Goal: Task Accomplishment & Management: Manage account settings

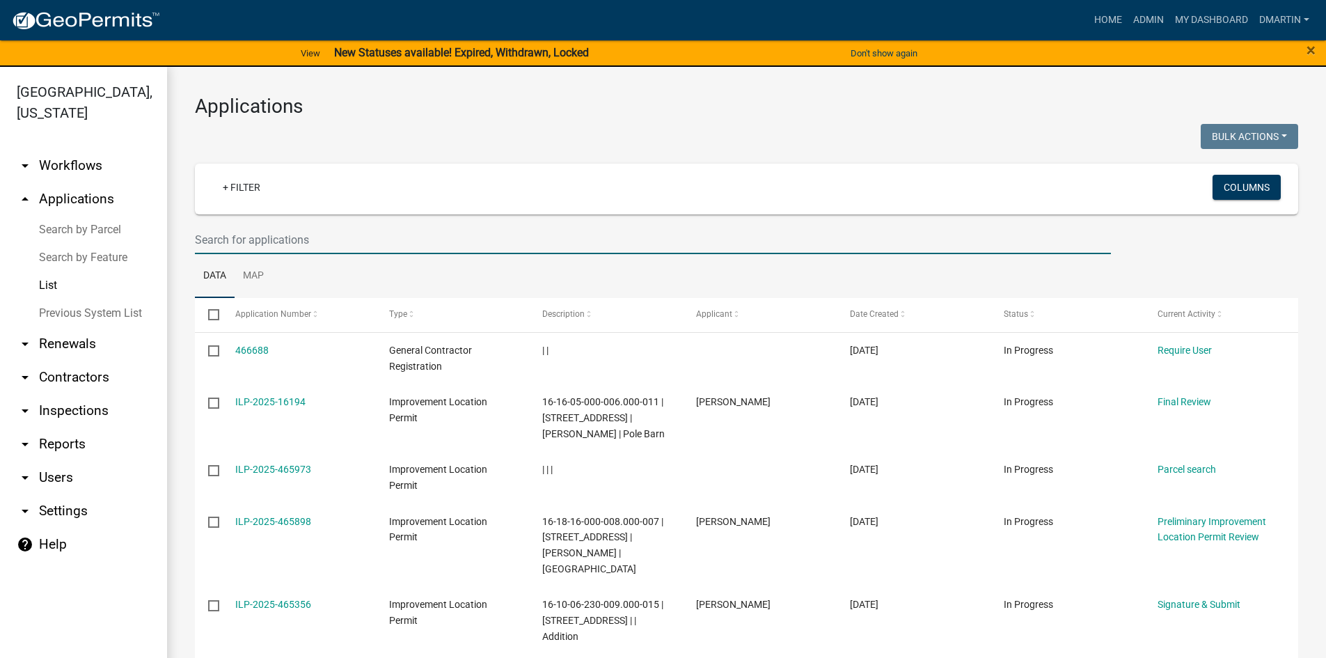
select select "3: 100"
click at [312, 238] on input "text" at bounding box center [653, 239] width 916 height 29
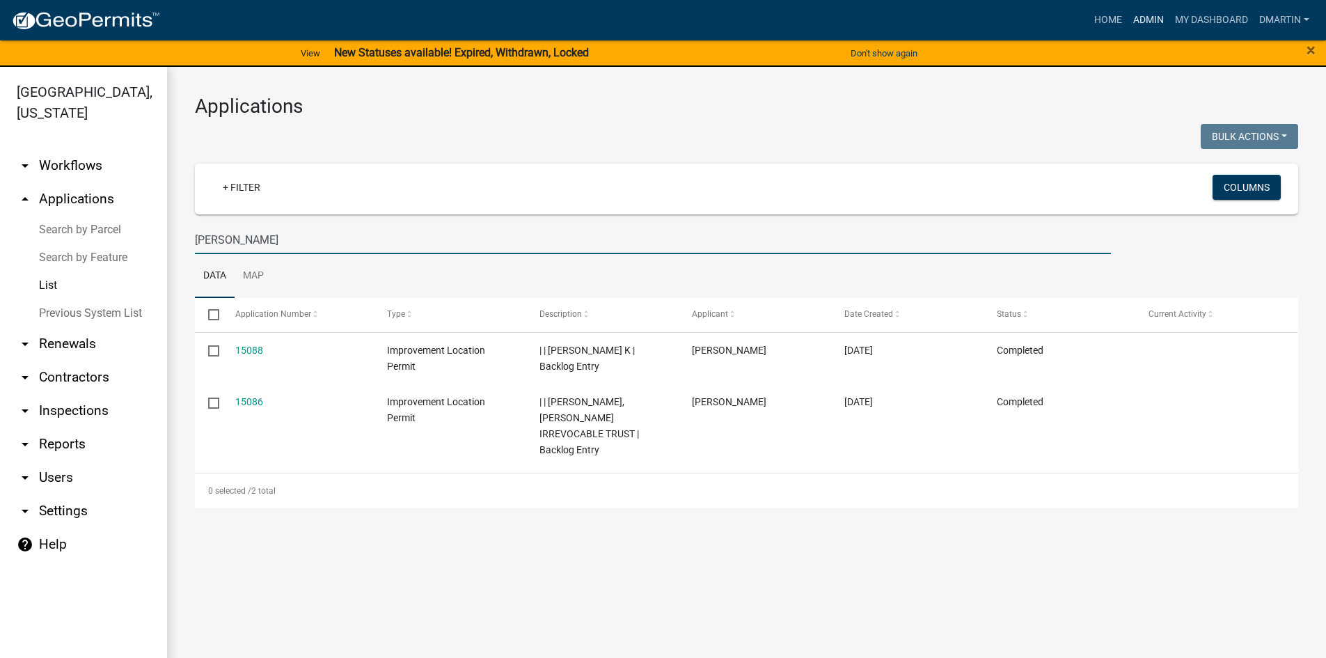
type input "[PERSON_NAME]"
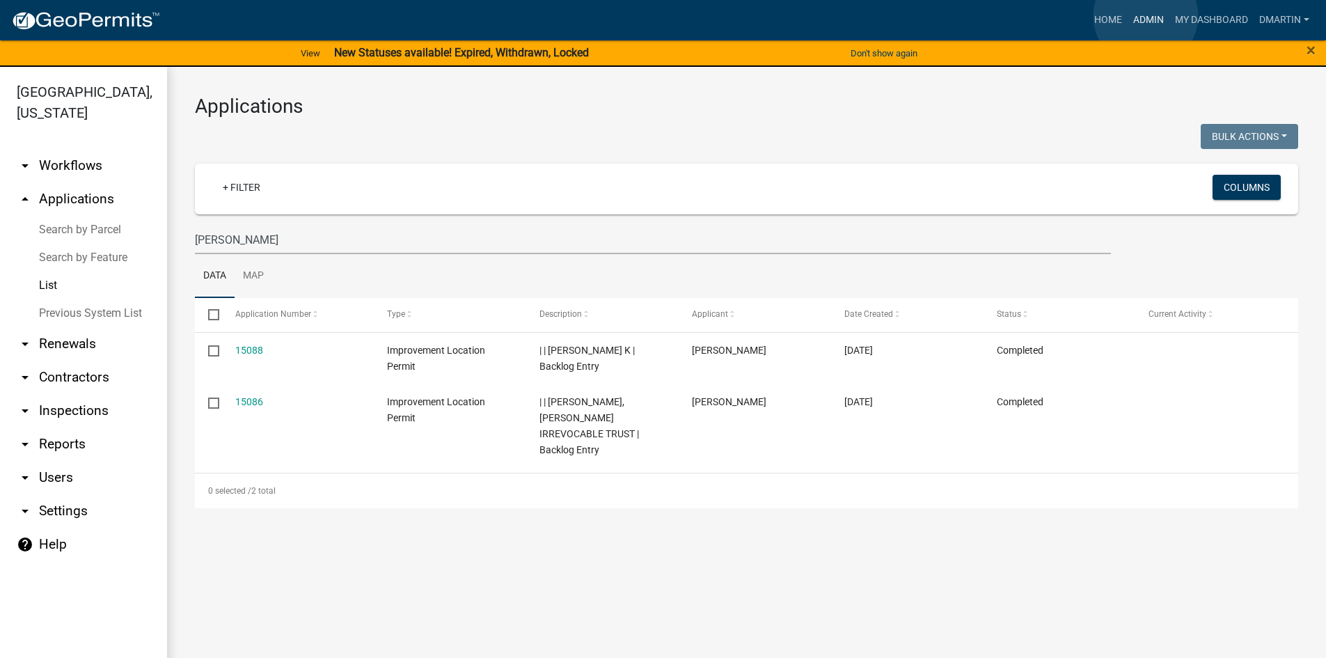
click at [1145, 16] on link "Admin" at bounding box center [1148, 20] width 42 height 26
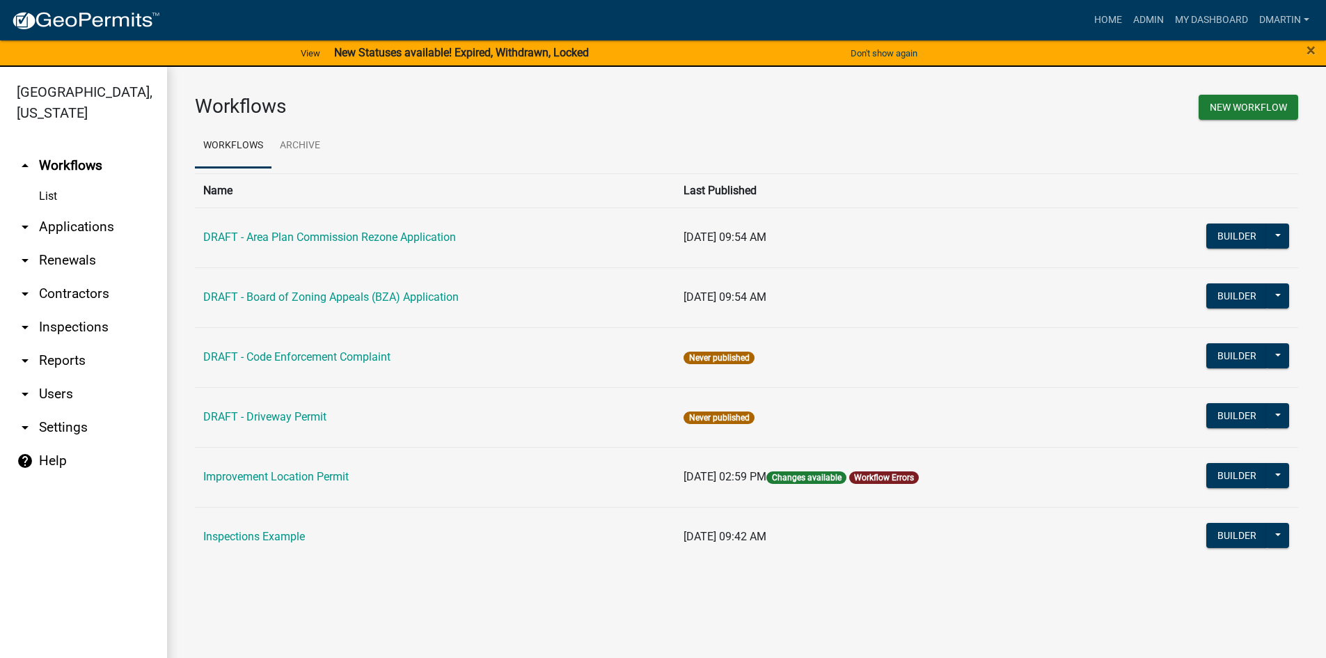
click at [70, 293] on link "arrow_drop_down Contractors" at bounding box center [83, 293] width 167 height 33
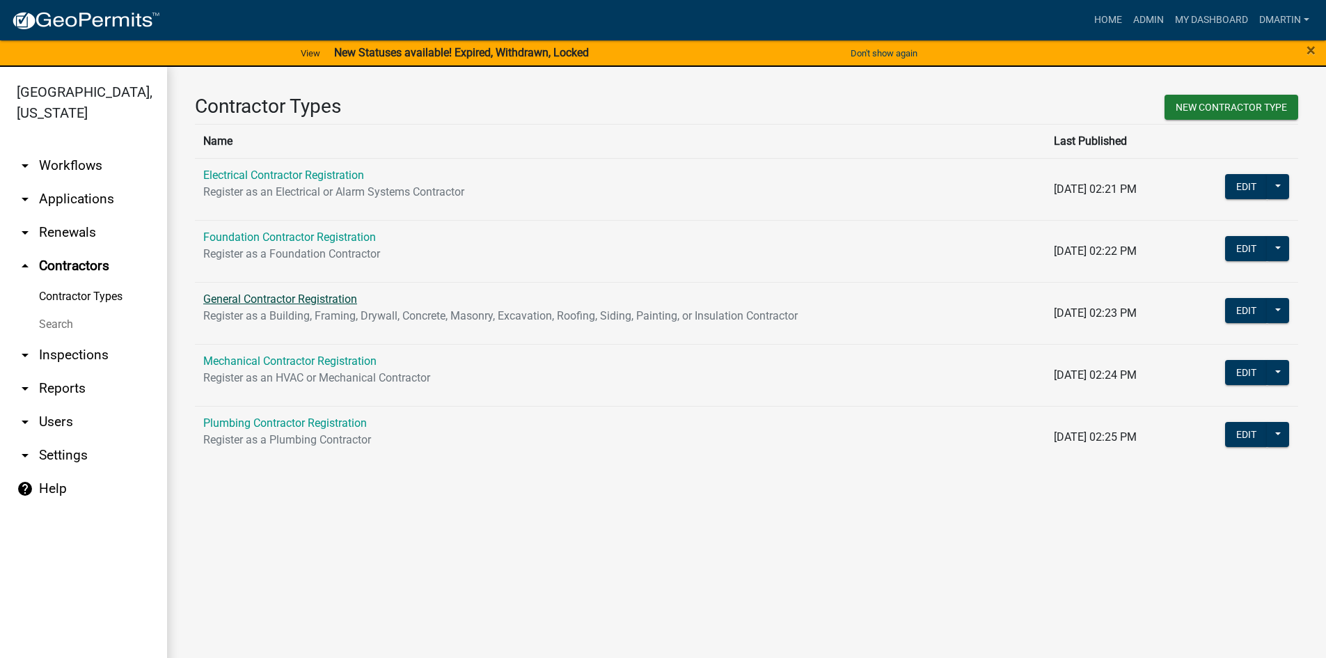
click at [288, 299] on link "General Contractor Registration" at bounding box center [280, 298] width 154 height 13
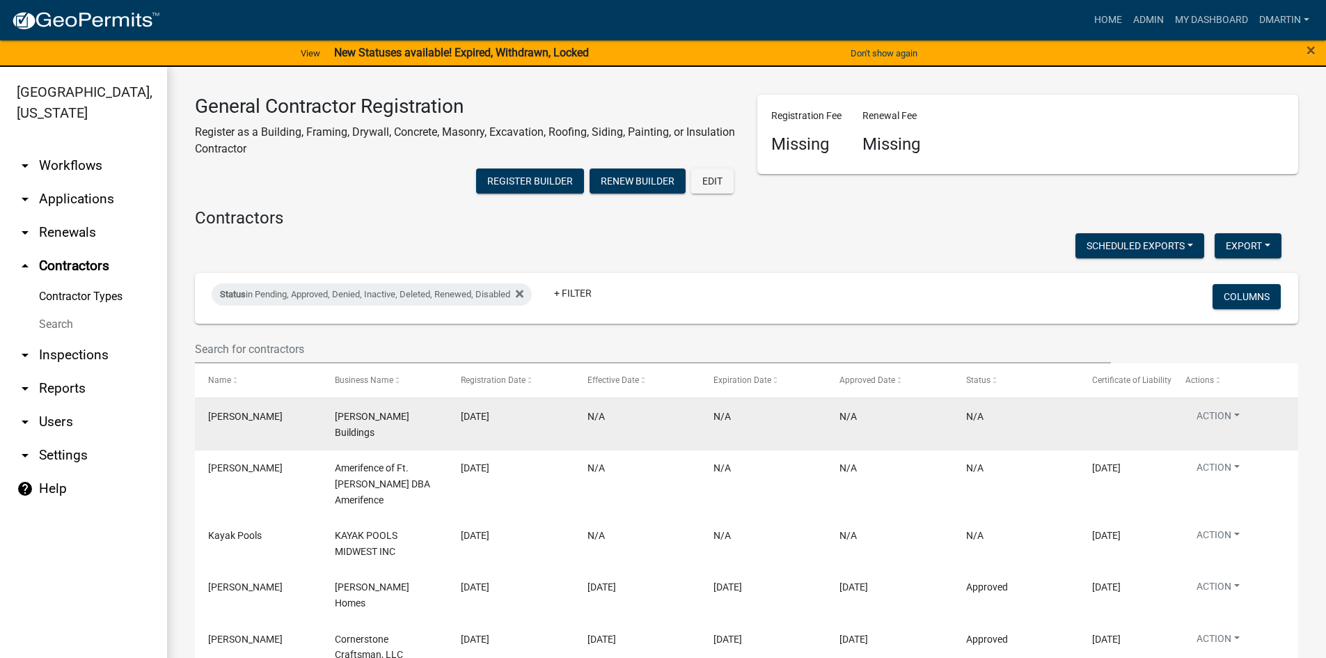
click at [250, 420] on span "[PERSON_NAME]" at bounding box center [245, 416] width 74 height 11
click at [1216, 415] on button "Action" at bounding box center [1217, 418] width 65 height 20
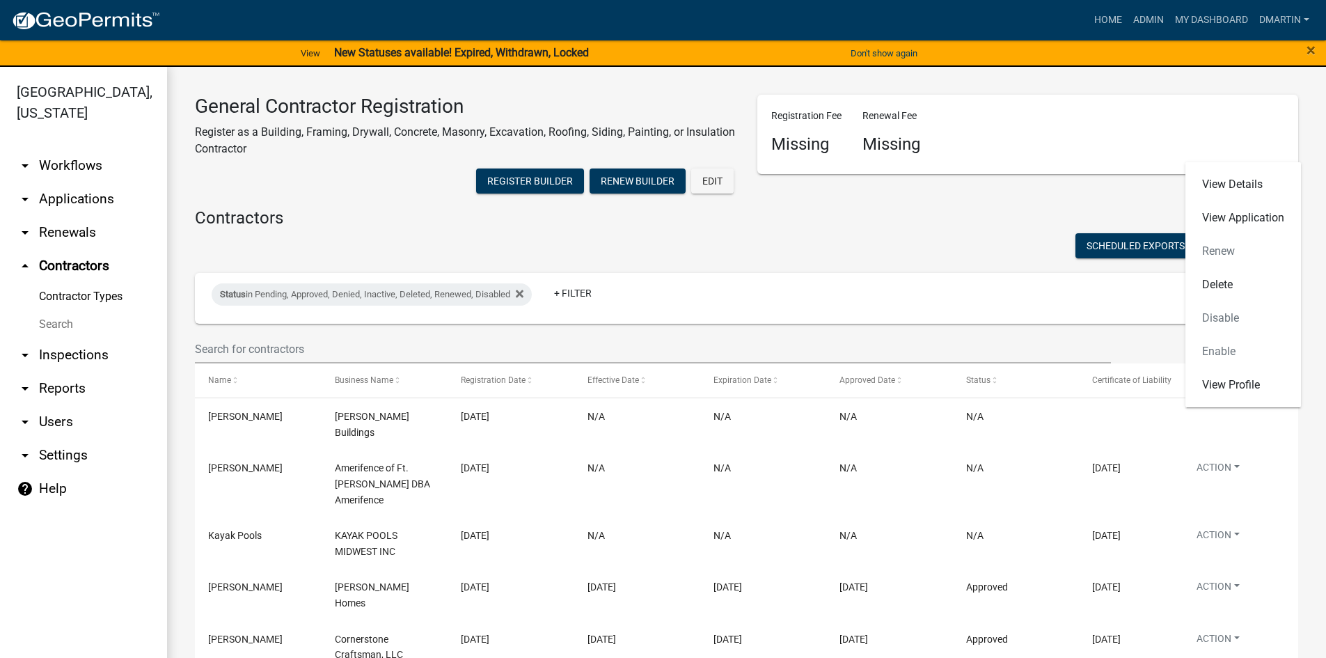
click at [902, 212] on h4 "Contractors" at bounding box center [746, 218] width 1103 height 20
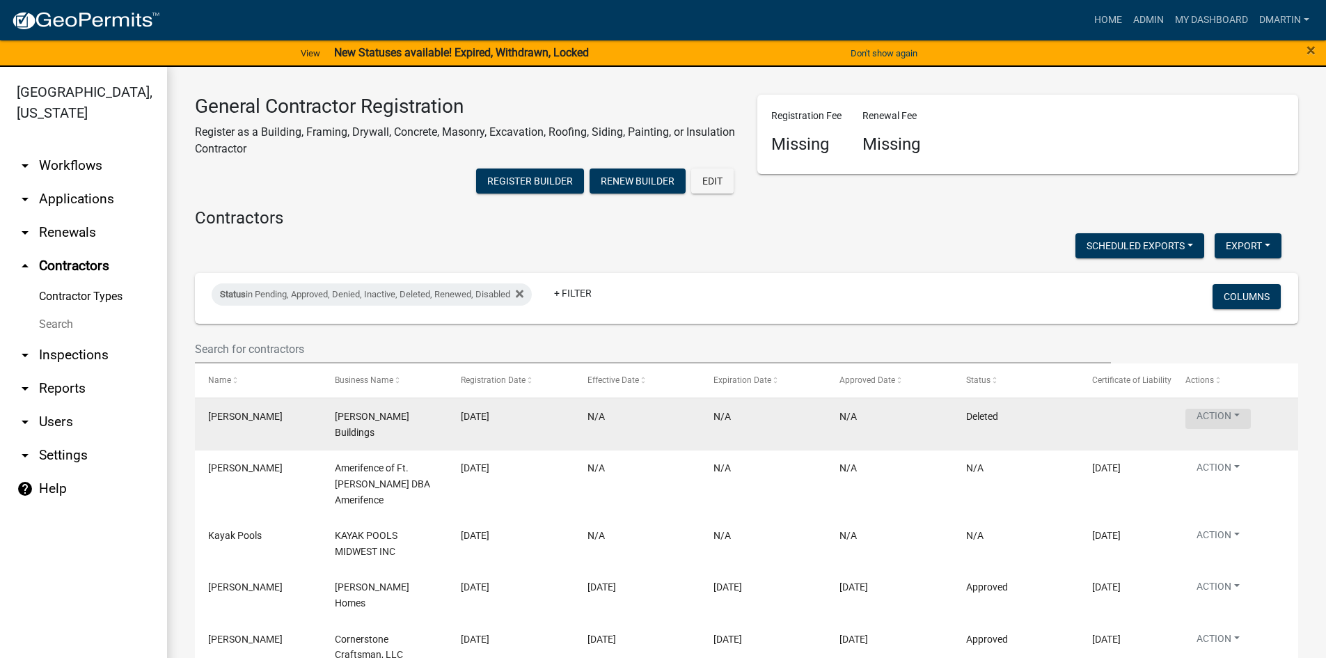
click at [1229, 415] on button "Action" at bounding box center [1217, 418] width 65 height 20
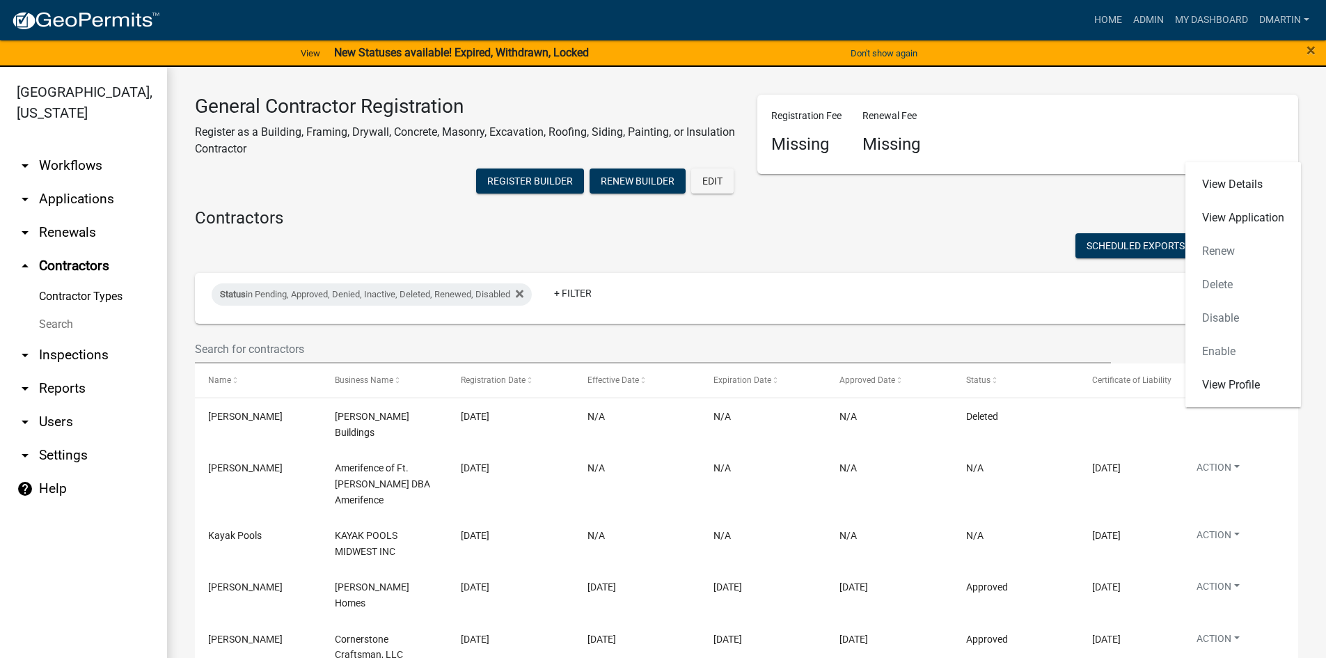
click at [1227, 287] on div "View Details View Application Renew Delete Disable Enable View Profile" at bounding box center [1243, 284] width 116 height 245
click at [1211, 283] on div "View Details View Application Renew Delete Disable Enable View Profile" at bounding box center [1243, 284] width 116 height 245
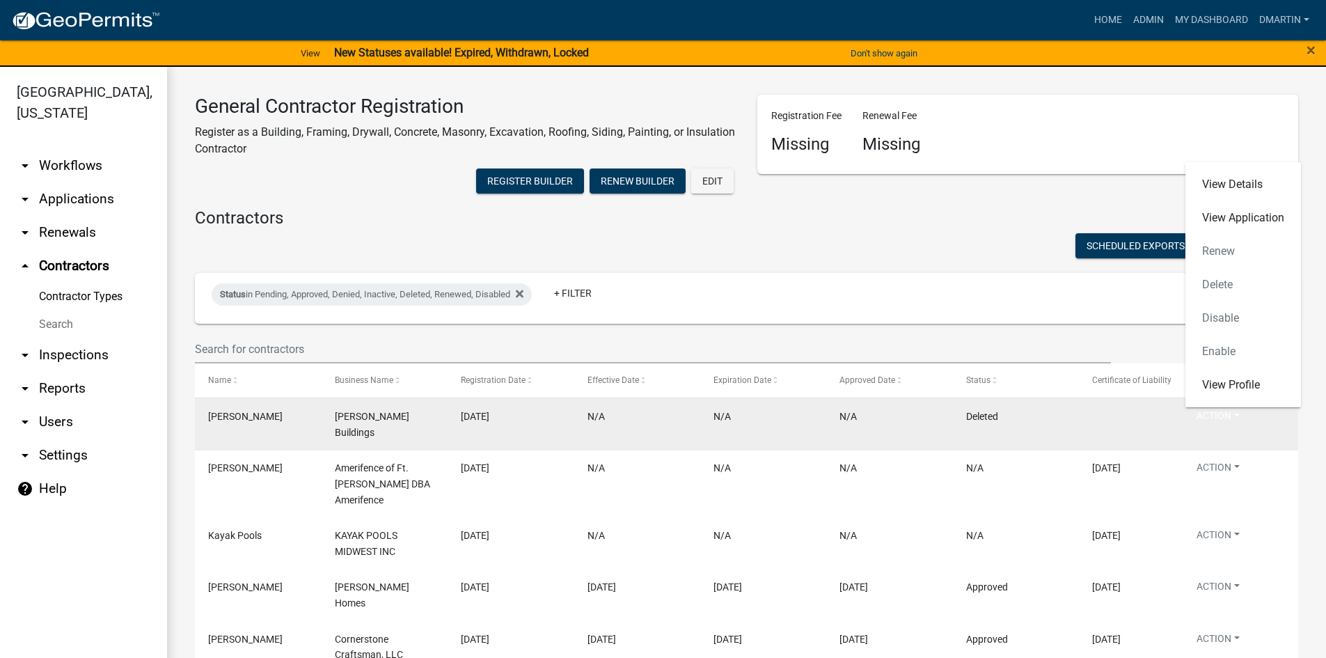
click at [1035, 433] on datatable-body-cell "Deleted" at bounding box center [1016, 423] width 126 height 51
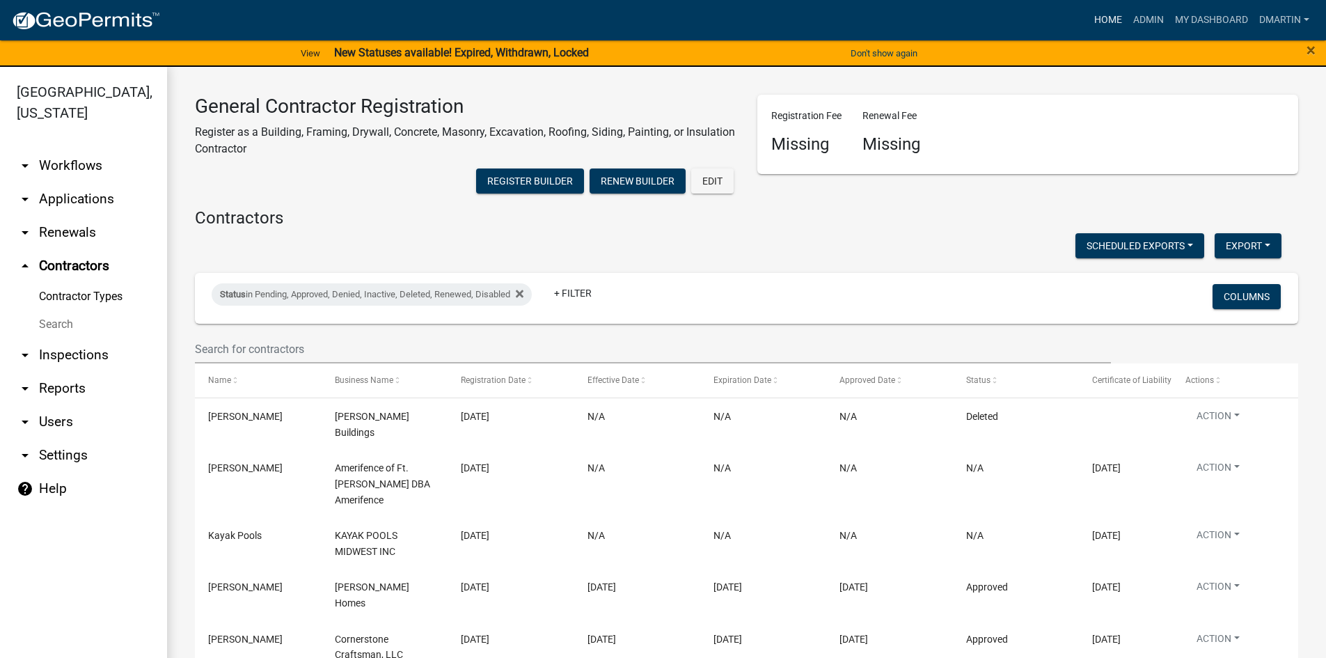
click at [1102, 24] on link "Home" at bounding box center [1107, 20] width 39 height 26
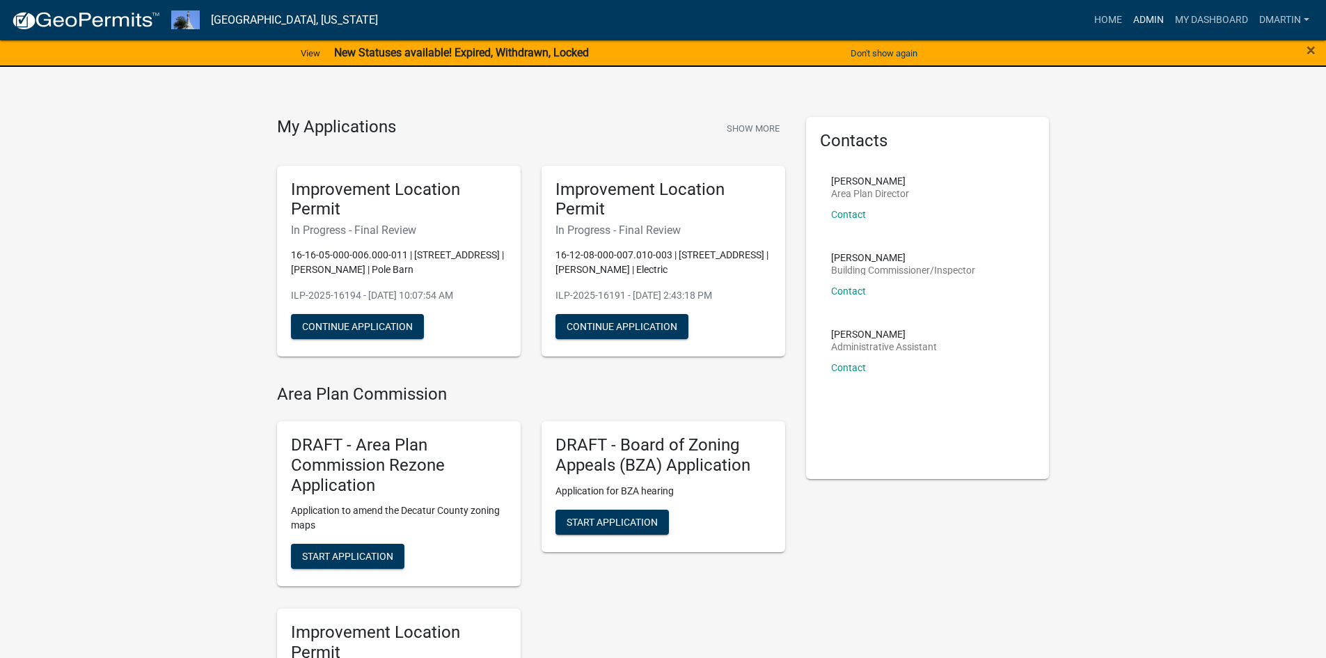
click at [1142, 15] on link "Admin" at bounding box center [1148, 20] width 42 height 26
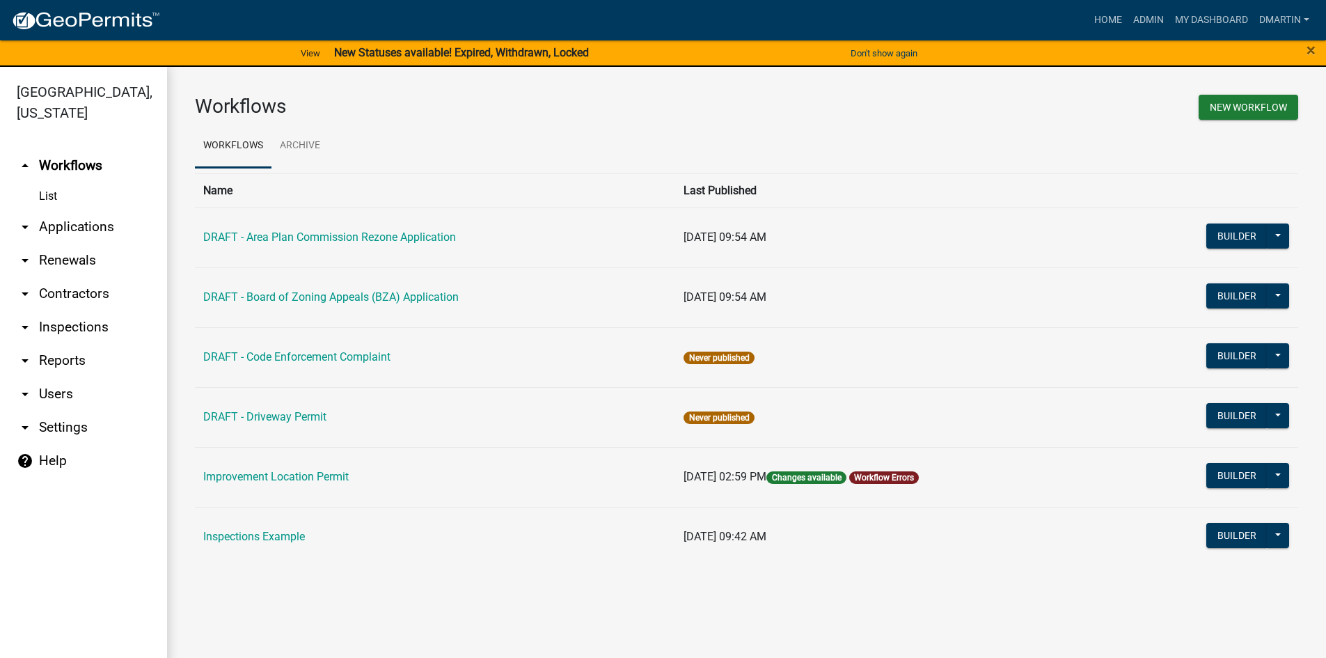
click at [85, 228] on link "arrow_drop_down Applications" at bounding box center [83, 226] width 167 height 33
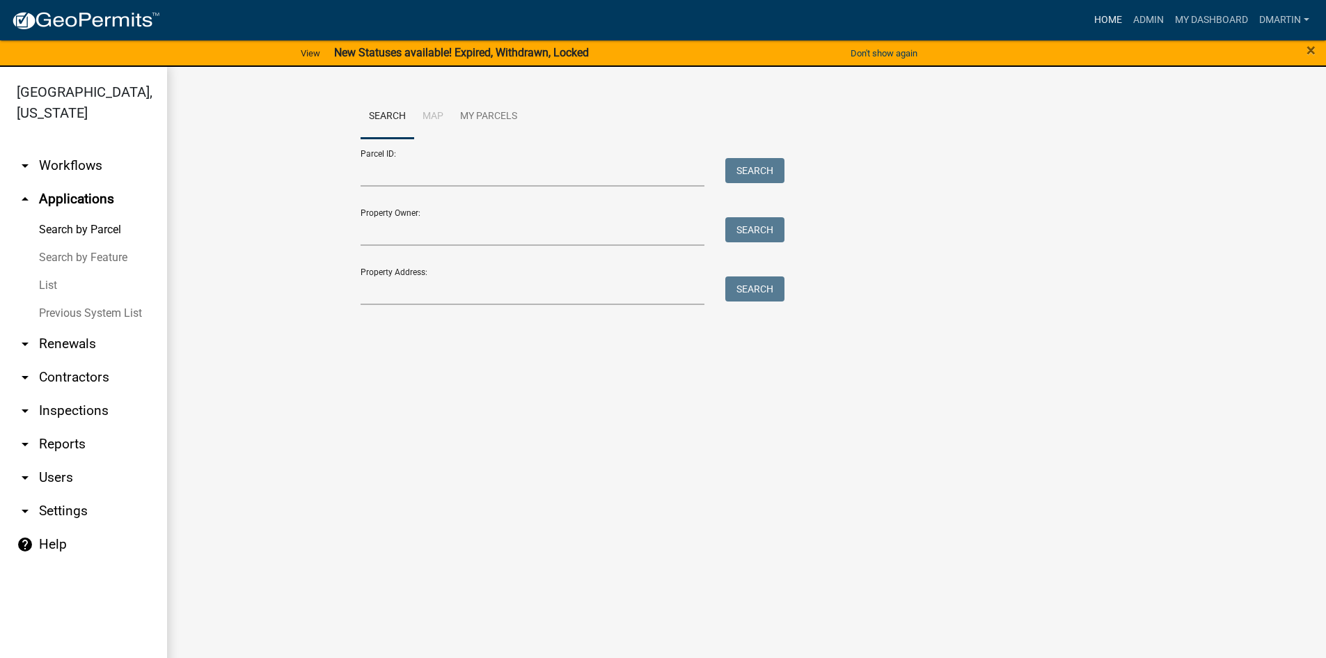
click at [1095, 18] on link "Home" at bounding box center [1107, 20] width 39 height 26
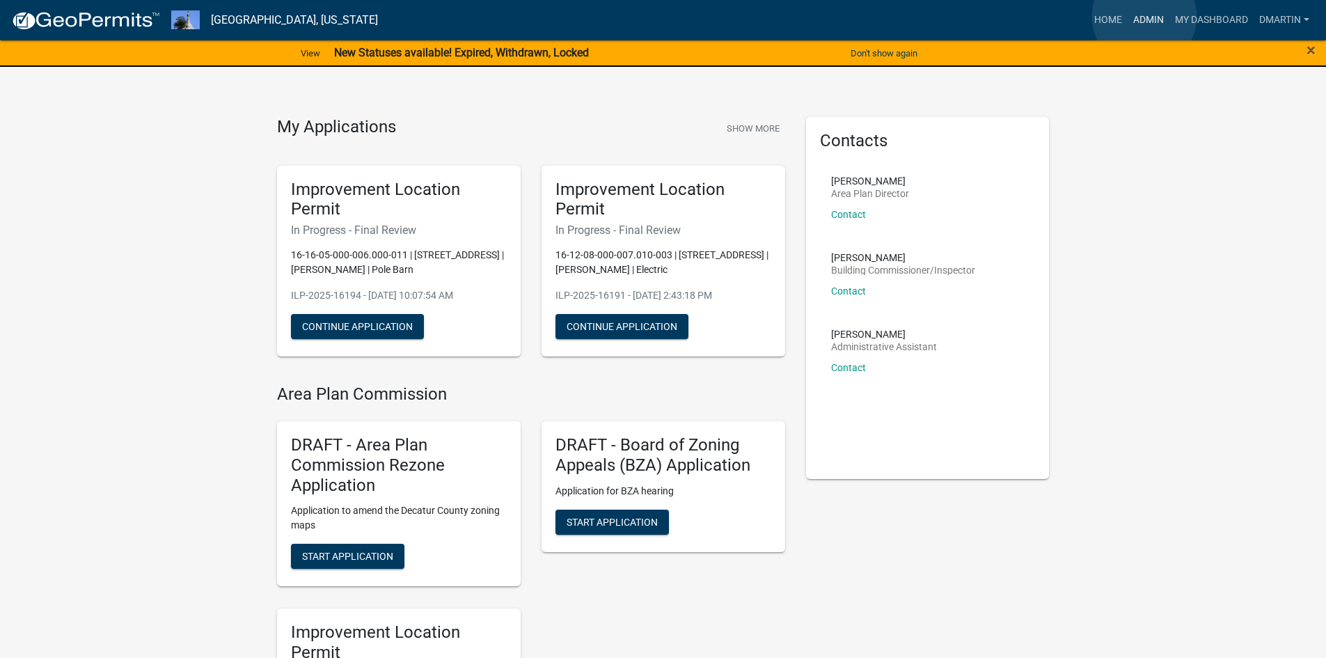
click at [1144, 17] on link "Admin" at bounding box center [1148, 20] width 42 height 26
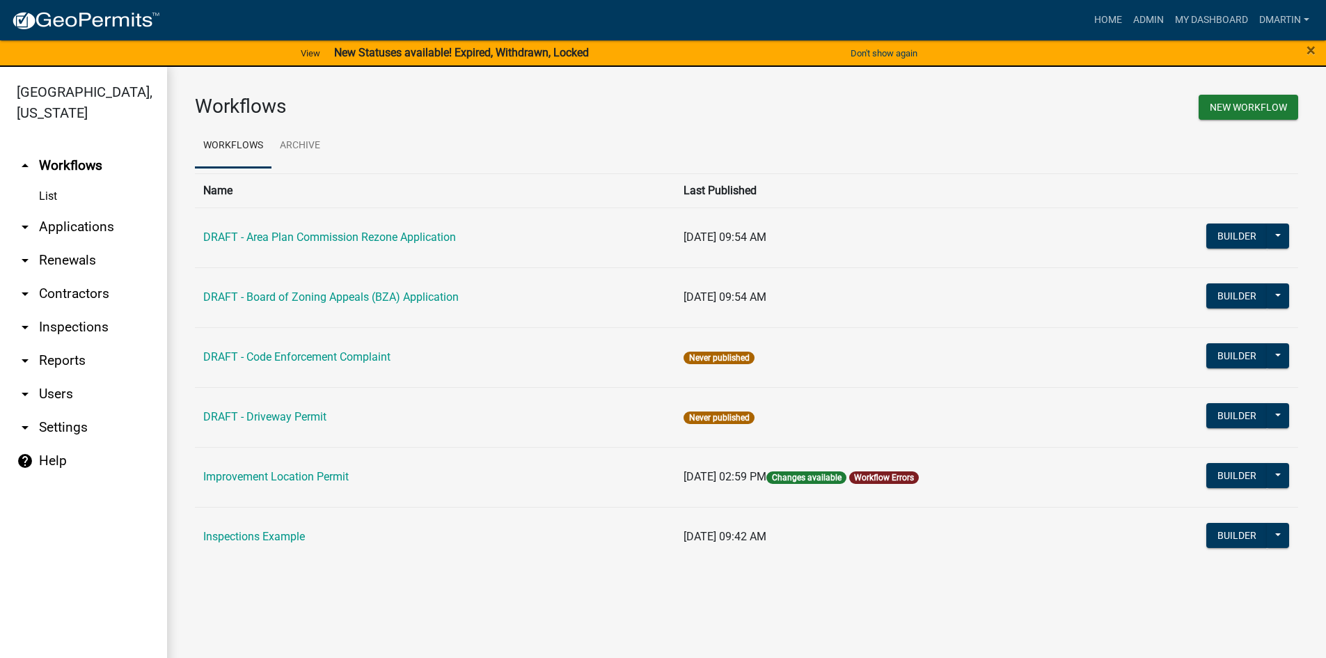
click at [61, 224] on link "arrow_drop_down Applications" at bounding box center [83, 226] width 167 height 33
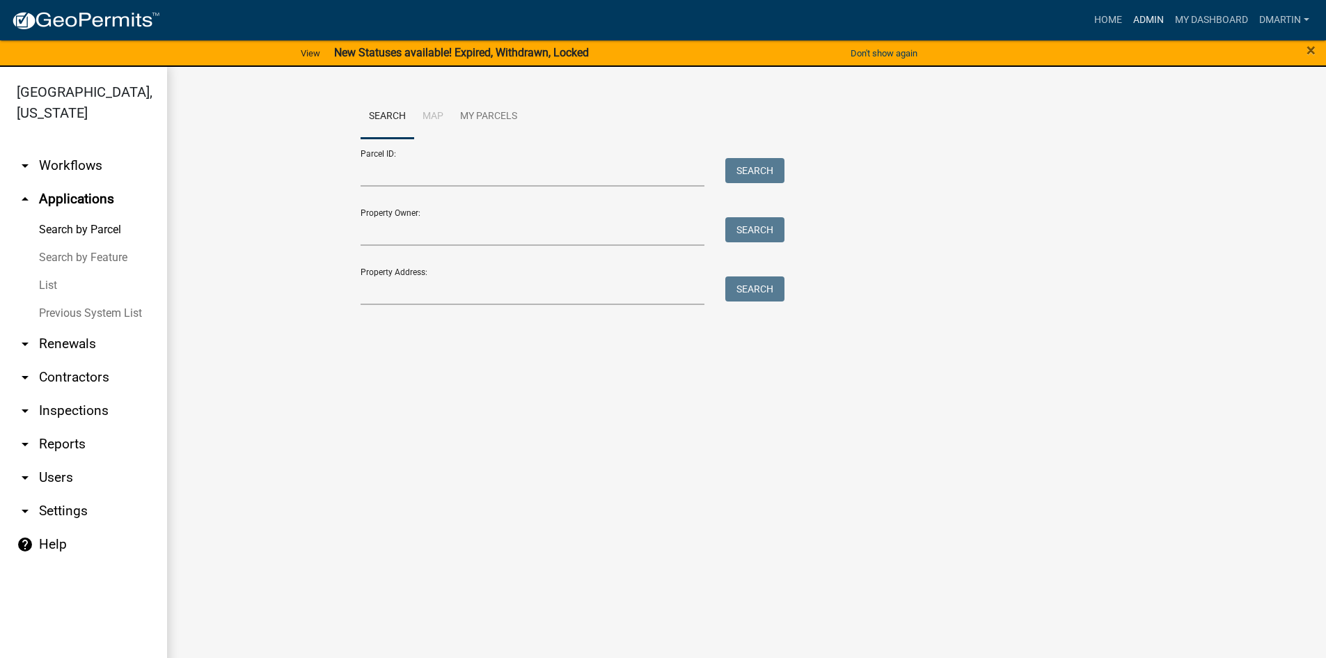
click at [1145, 15] on link "Admin" at bounding box center [1148, 20] width 42 height 26
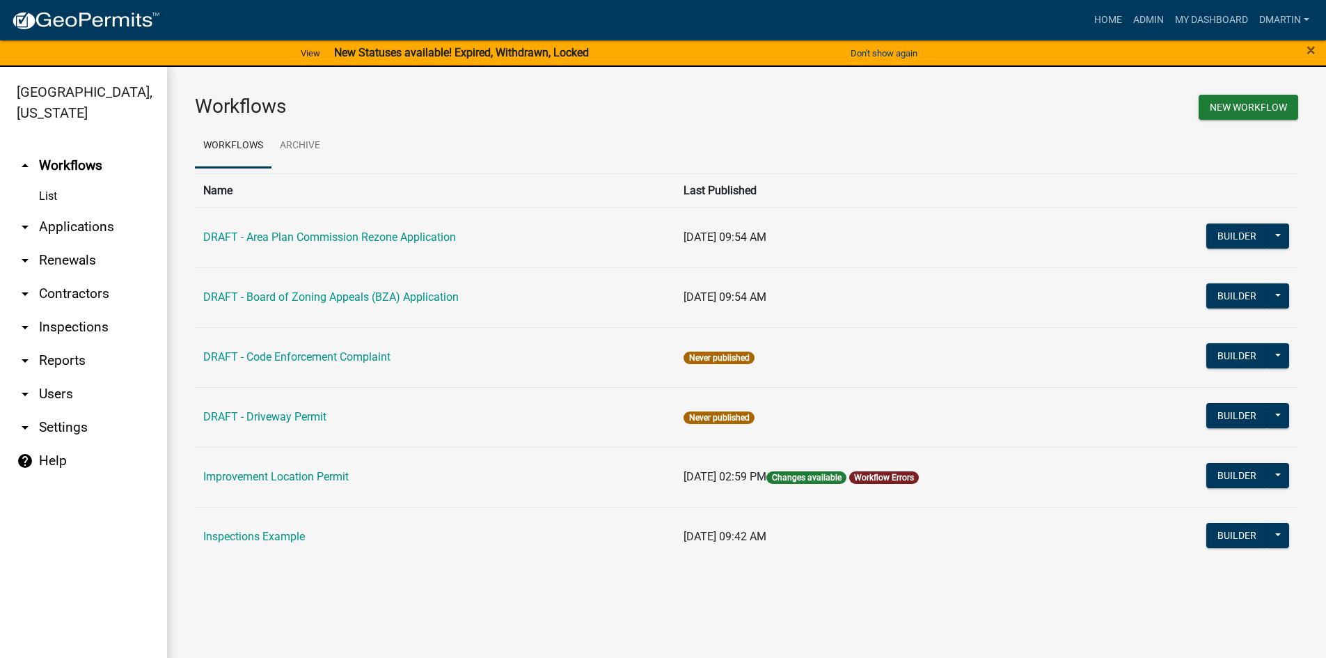
click at [86, 224] on link "arrow_drop_down Applications" at bounding box center [83, 226] width 167 height 33
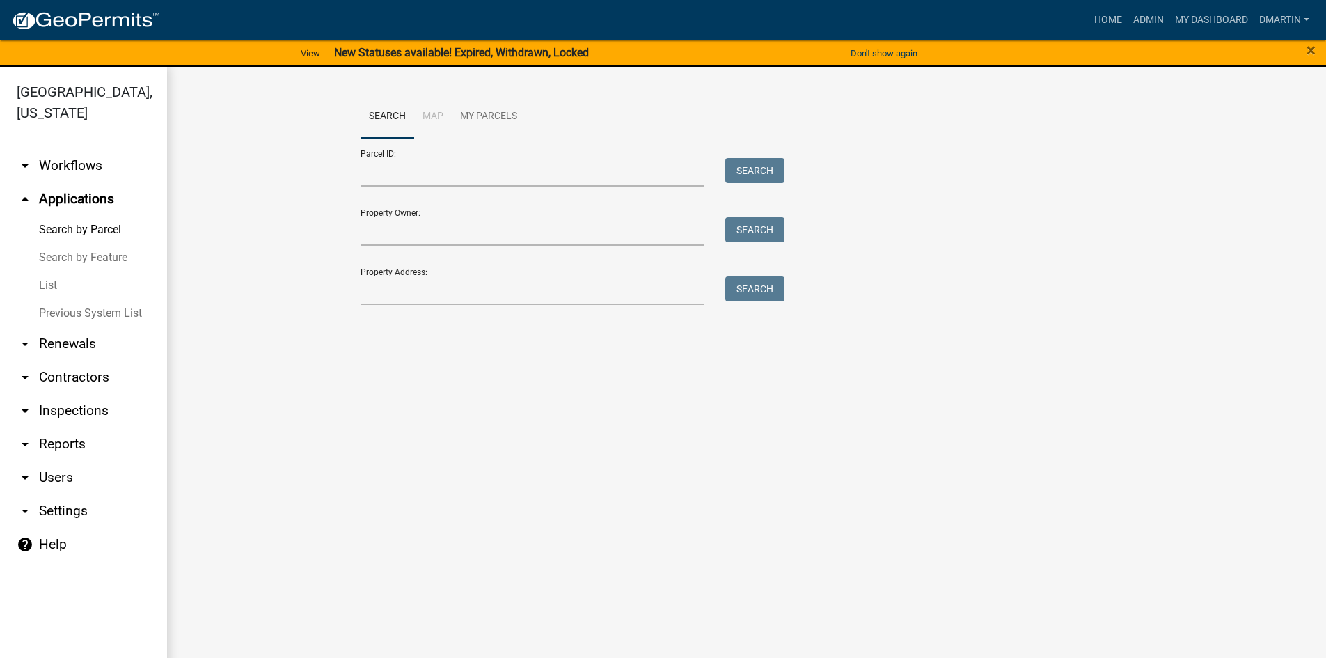
click at [52, 282] on link "List" at bounding box center [83, 285] width 167 height 28
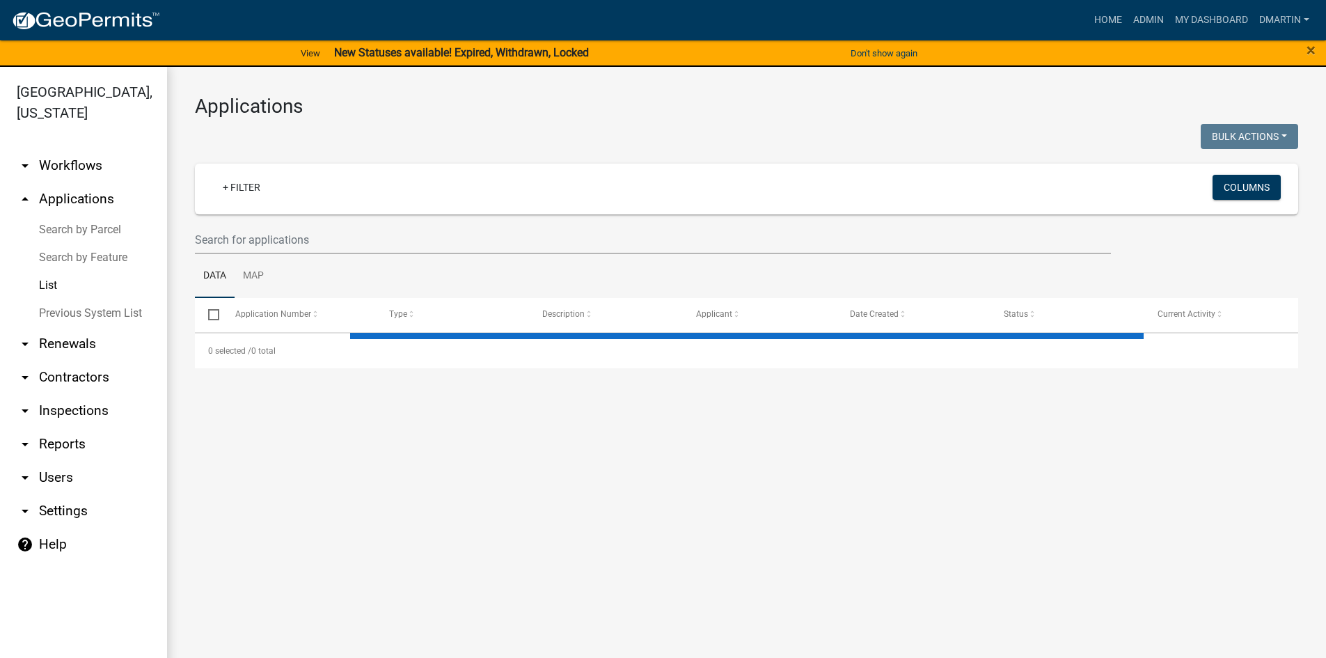
select select "3: 100"
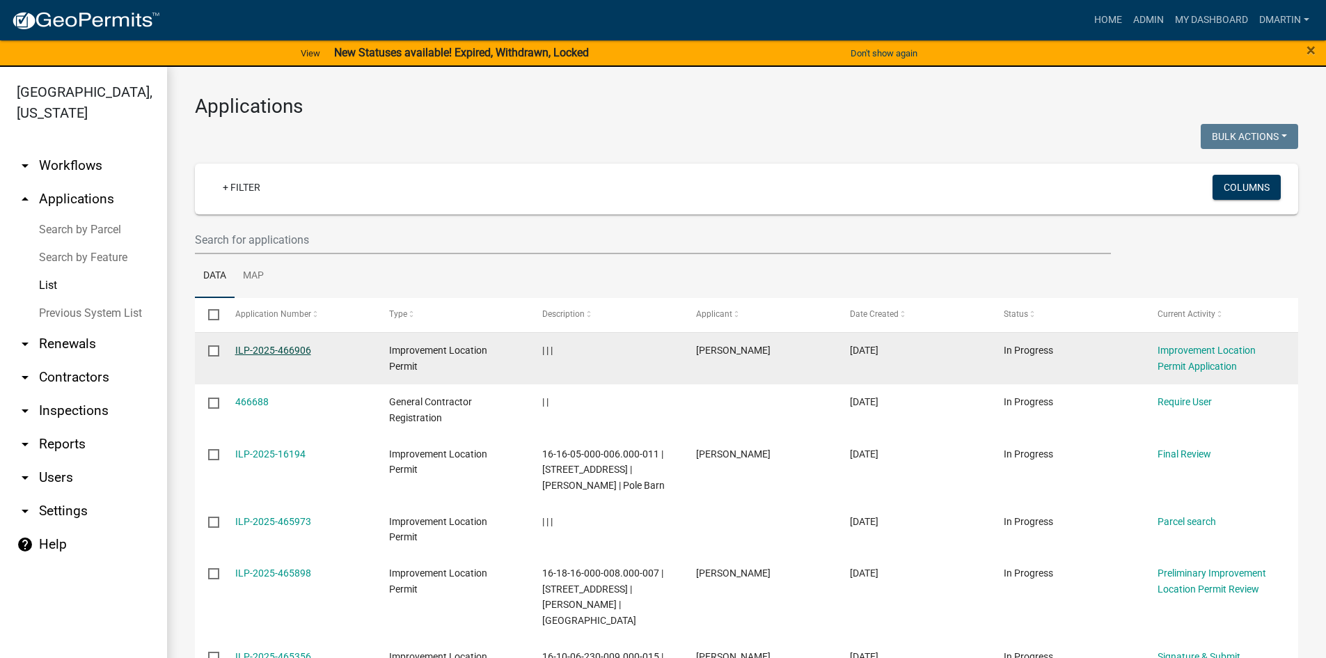
click at [277, 350] on link "ILP-2025-466906" at bounding box center [273, 349] width 76 height 11
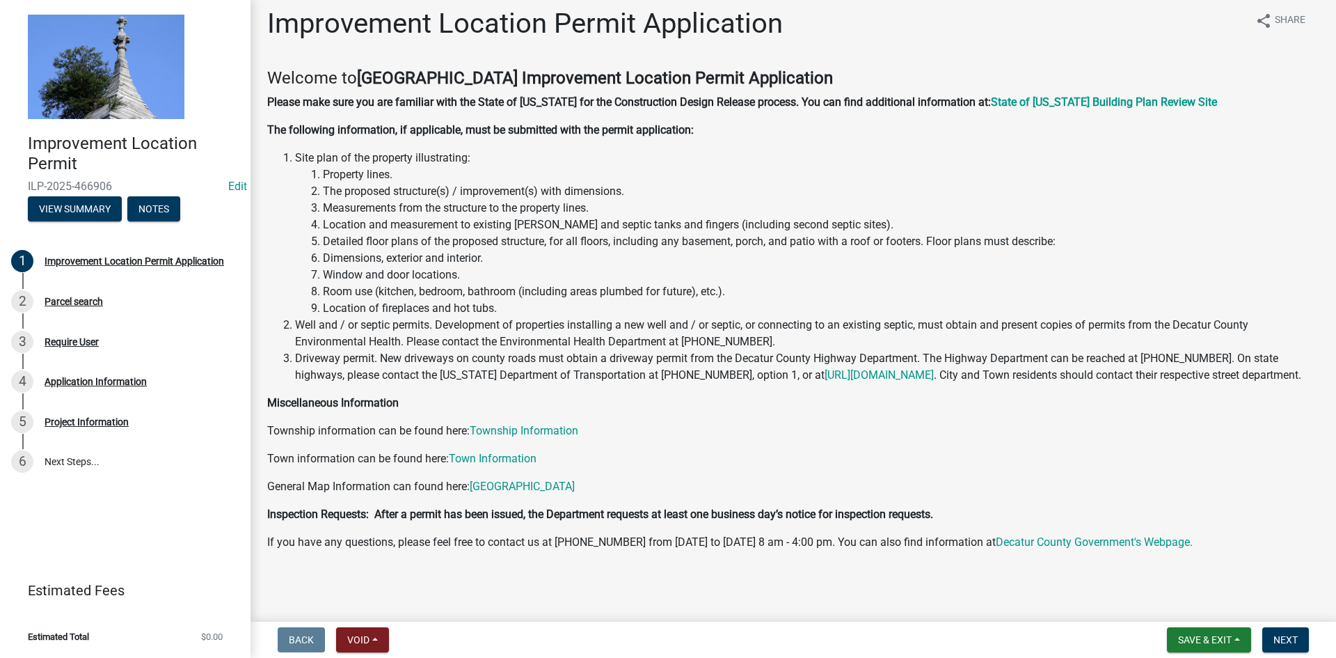
scroll to position [26, 0]
click at [1188, 636] on span "Save & Exit" at bounding box center [1205, 639] width 54 height 11
click at [1191, 600] on button "Save & Exit" at bounding box center [1195, 603] width 111 height 33
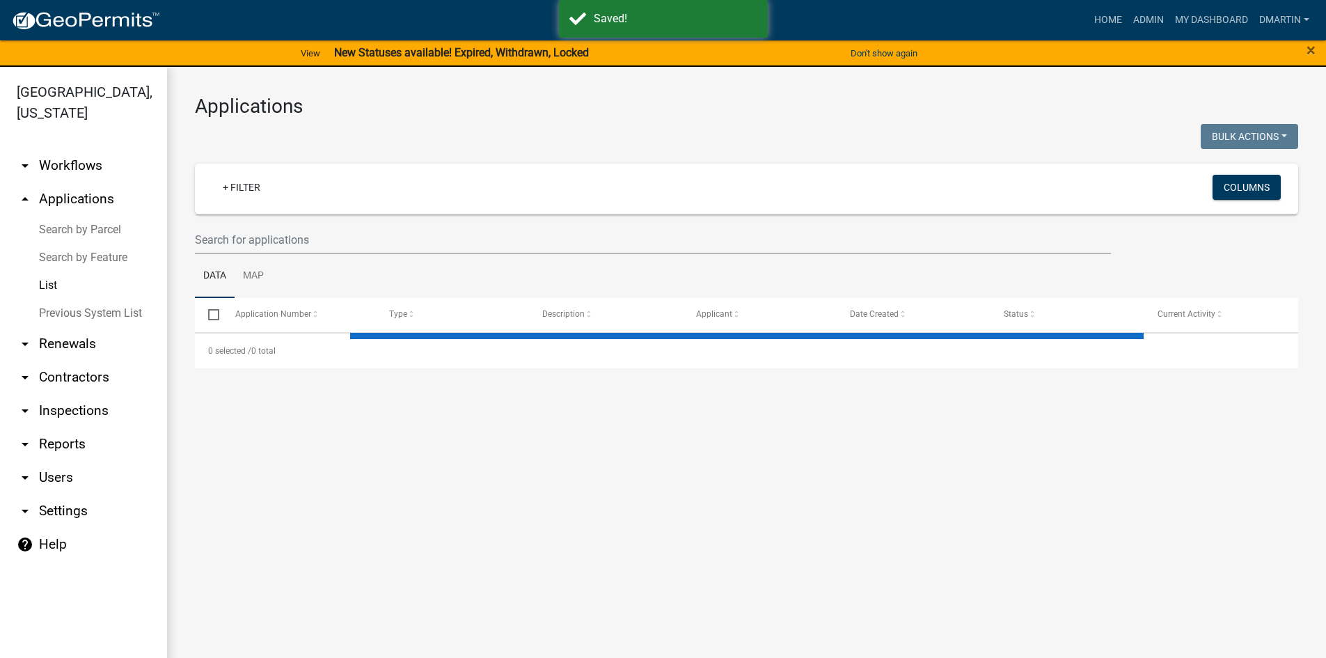
select select "3: 100"
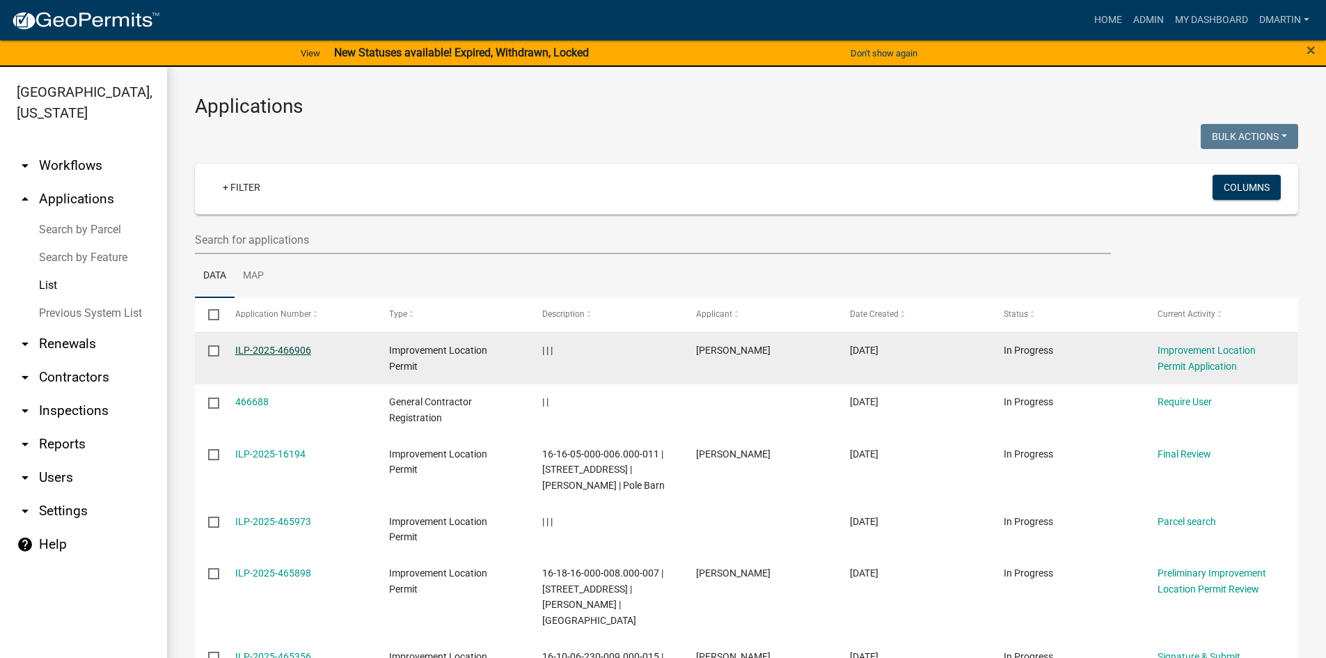
click at [255, 344] on link "ILP-2025-466906" at bounding box center [273, 349] width 76 height 11
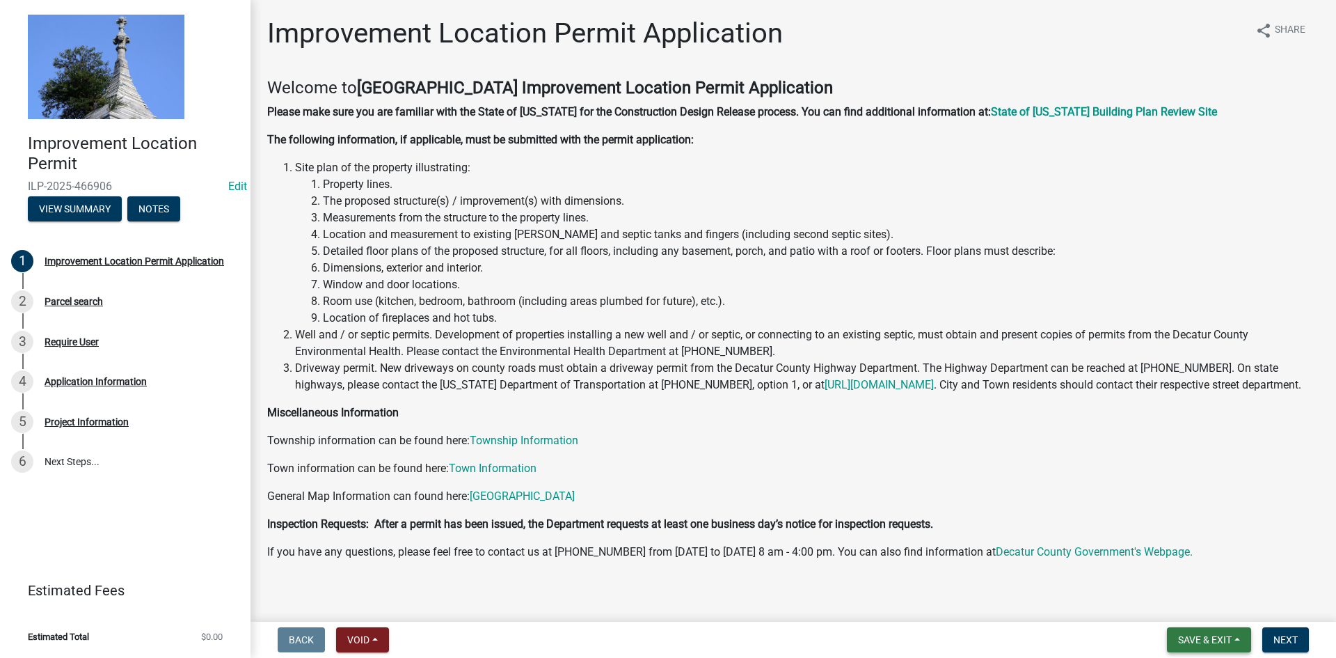
click at [1208, 636] on span "Save & Exit" at bounding box center [1205, 639] width 54 height 11
click at [1178, 596] on button "Save & Exit" at bounding box center [1195, 603] width 111 height 33
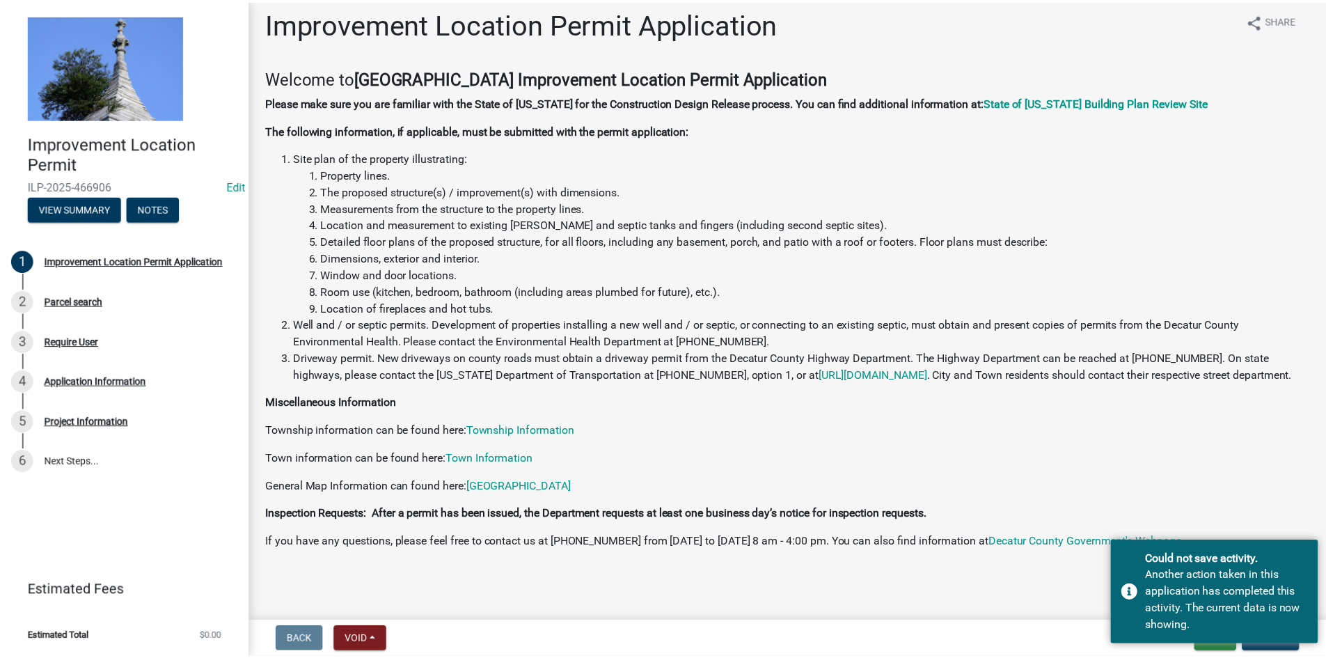
scroll to position [26, 0]
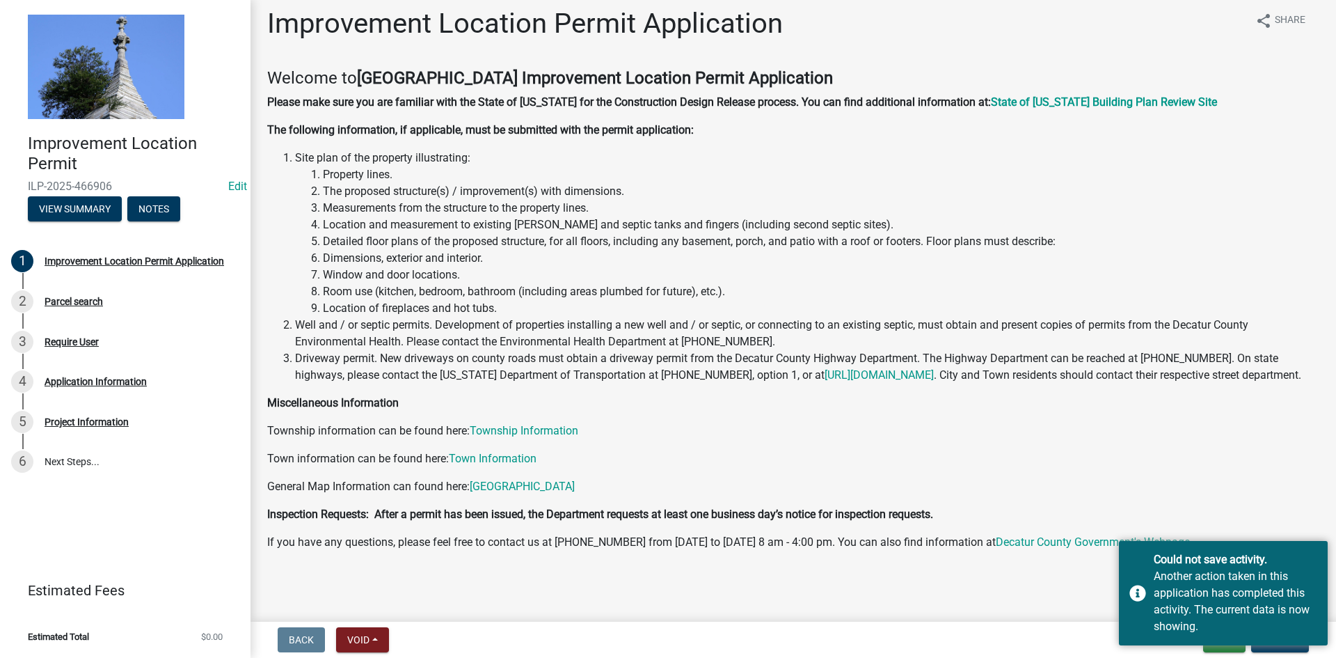
click at [1305, 431] on p "Township information can be found here: Township Information" at bounding box center [793, 430] width 1052 height 17
click at [1195, 573] on div "Another action taken in this application has completed this activity. The curre…" at bounding box center [1236, 601] width 164 height 67
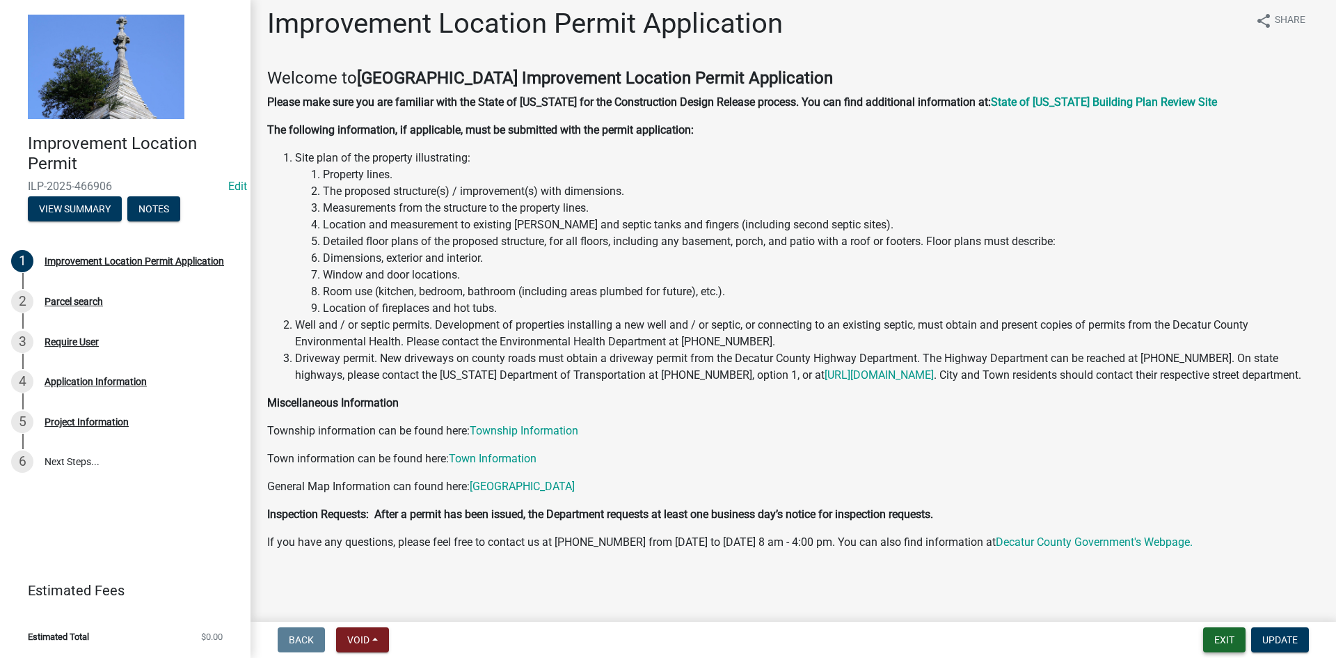
click at [1217, 635] on button "Exit" at bounding box center [1224, 639] width 42 height 25
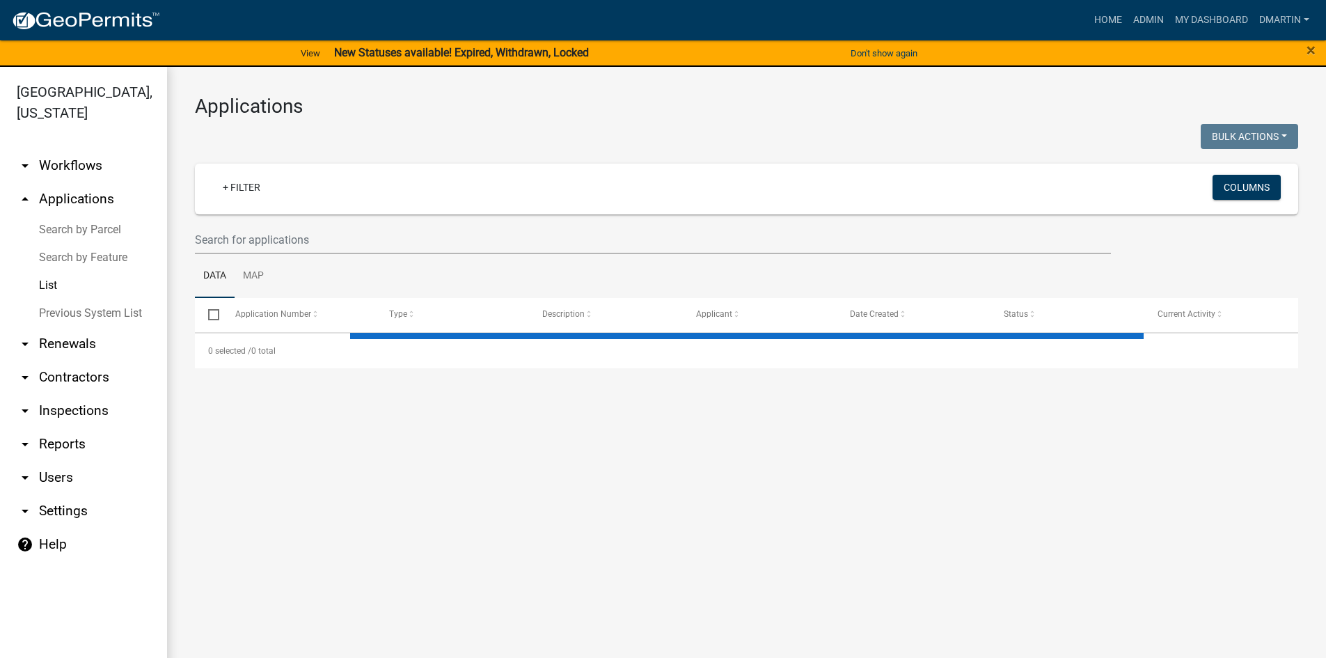
select select "3: 100"
